Goal: Information Seeking & Learning: Learn about a topic

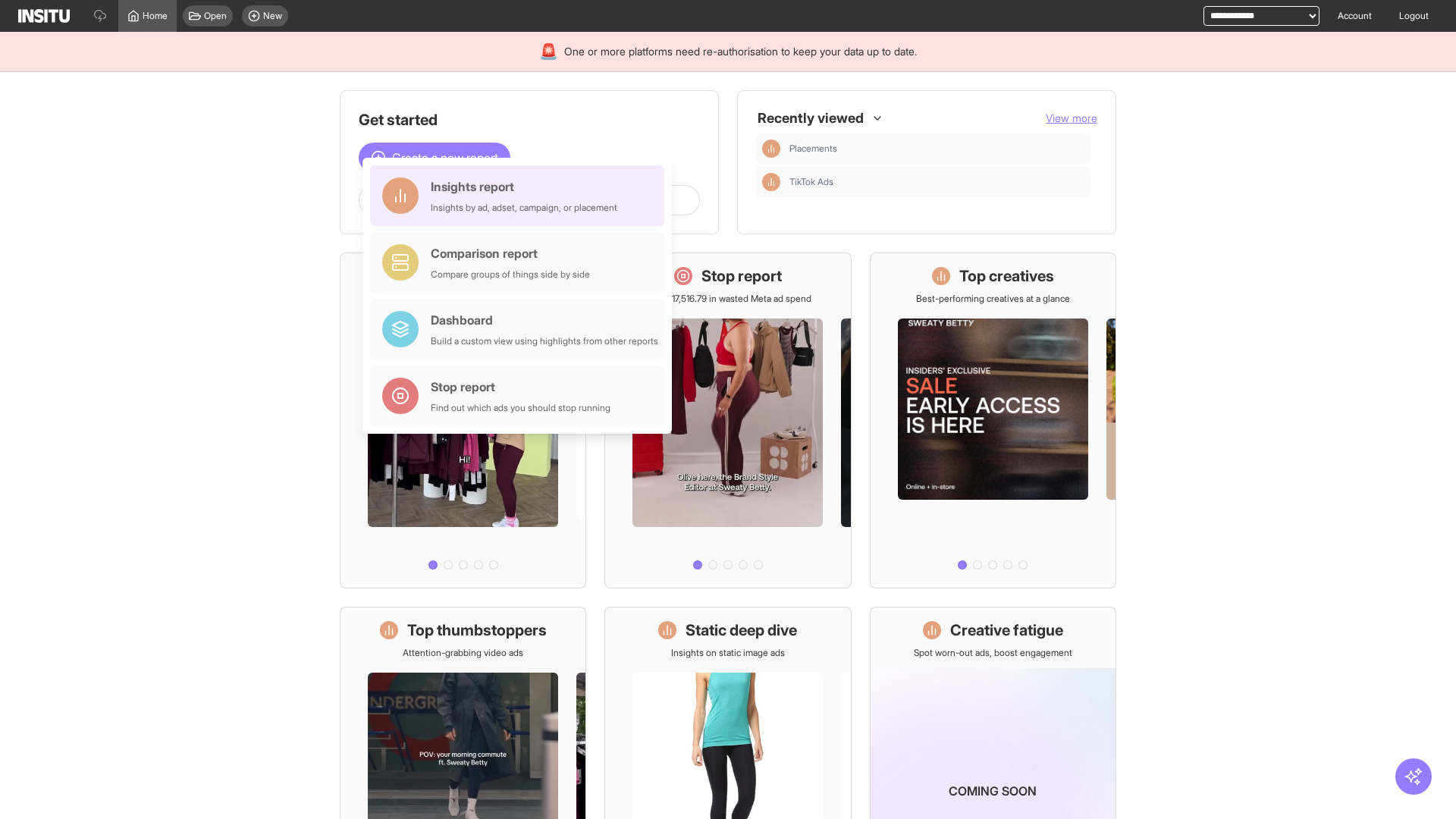
click at [521, 196] on div "Insights report Insights by ad, adset, campaign, or placement" at bounding box center [524, 195] width 186 height 37
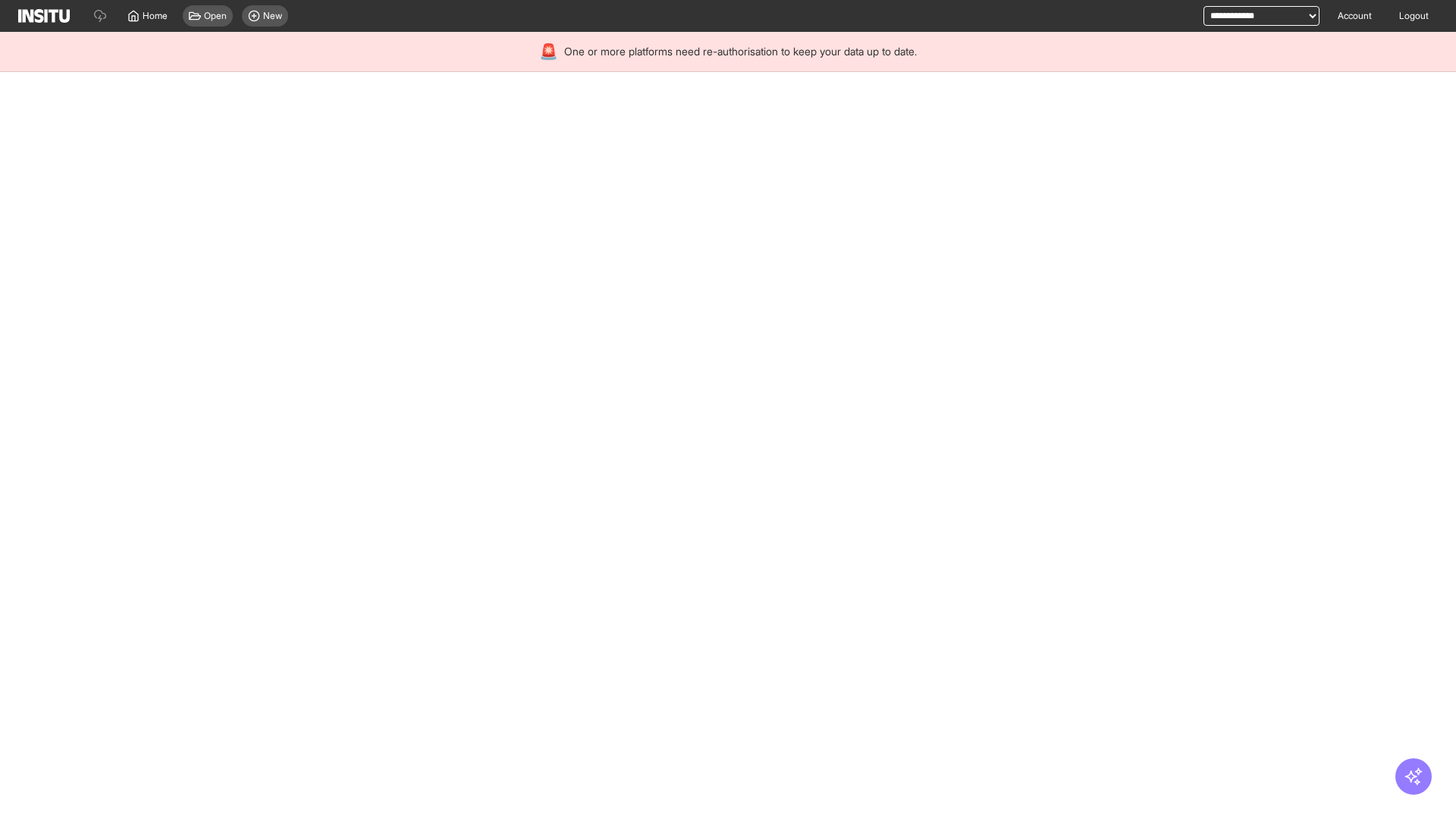
select select "**"
